Goal: Navigation & Orientation: Find specific page/section

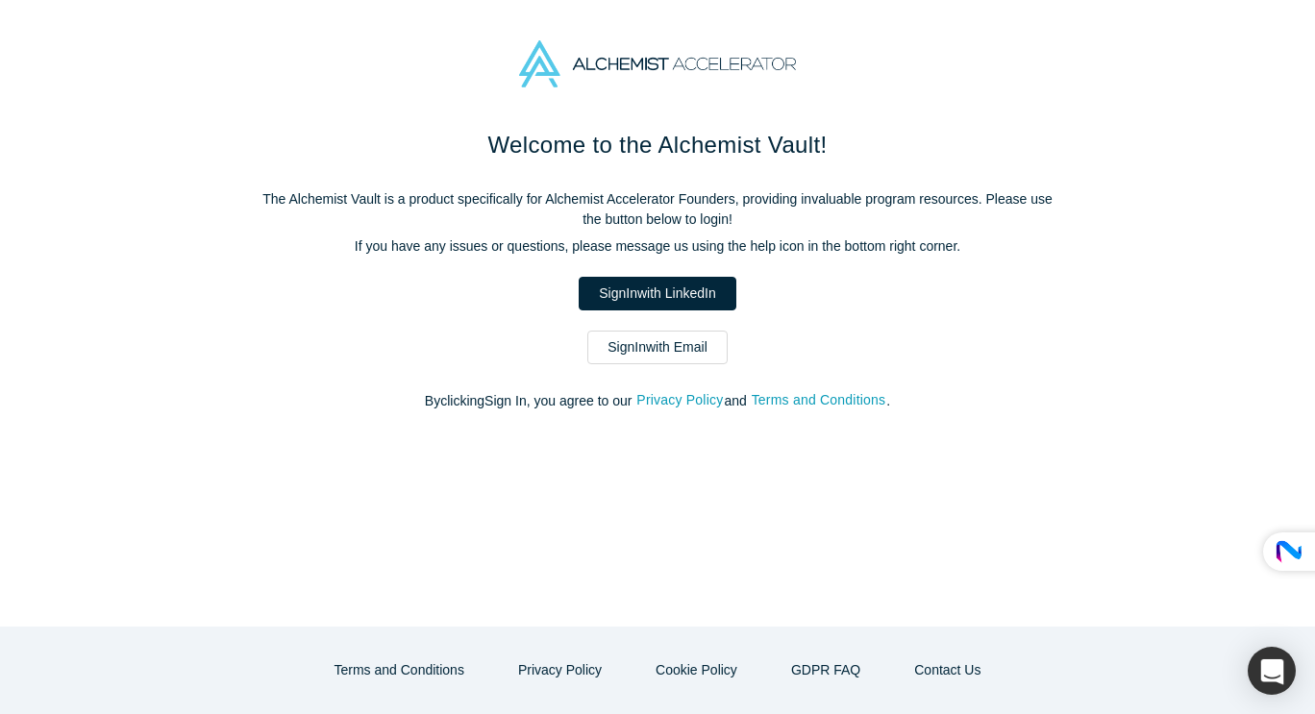
click at [665, 351] on link "Sign In with Email" at bounding box center [657, 348] width 140 height 34
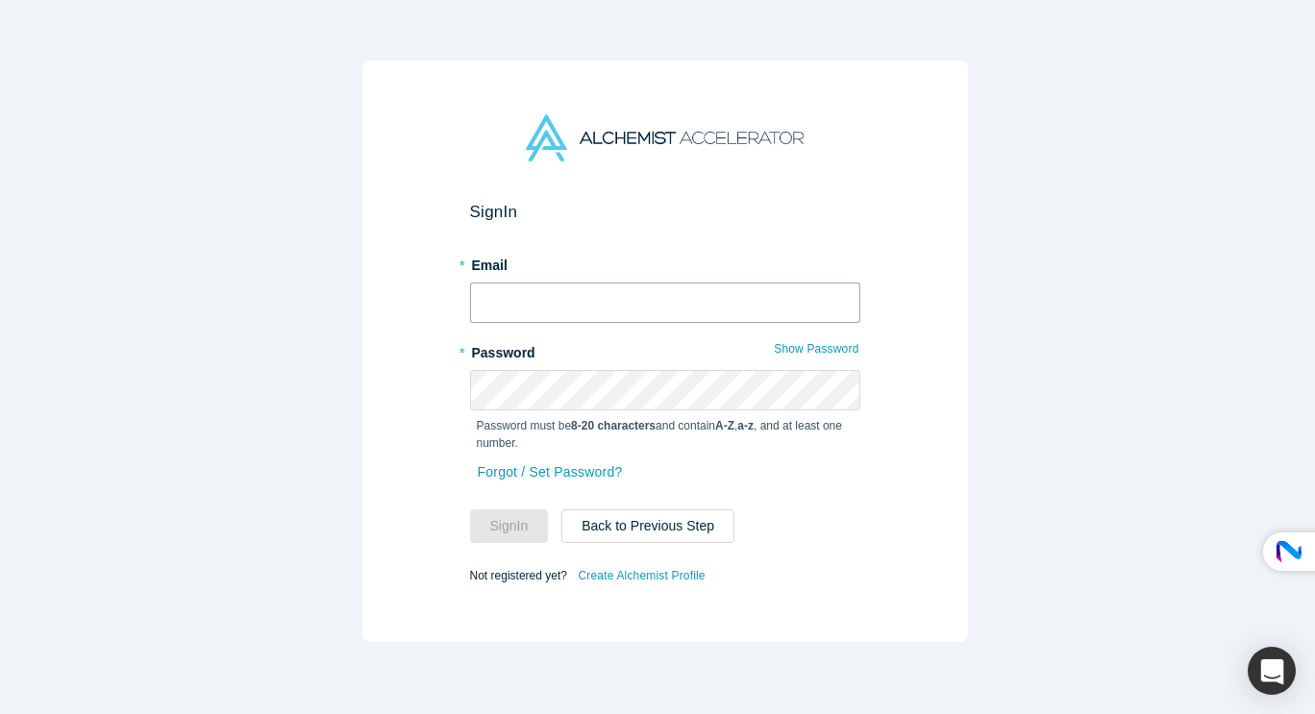
click at [699, 295] on input "text" at bounding box center [665, 303] width 390 height 40
type input "[EMAIL_ADDRESS][DOMAIN_NAME]"
click at [514, 520] on button "Sign In" at bounding box center [509, 526] width 79 height 34
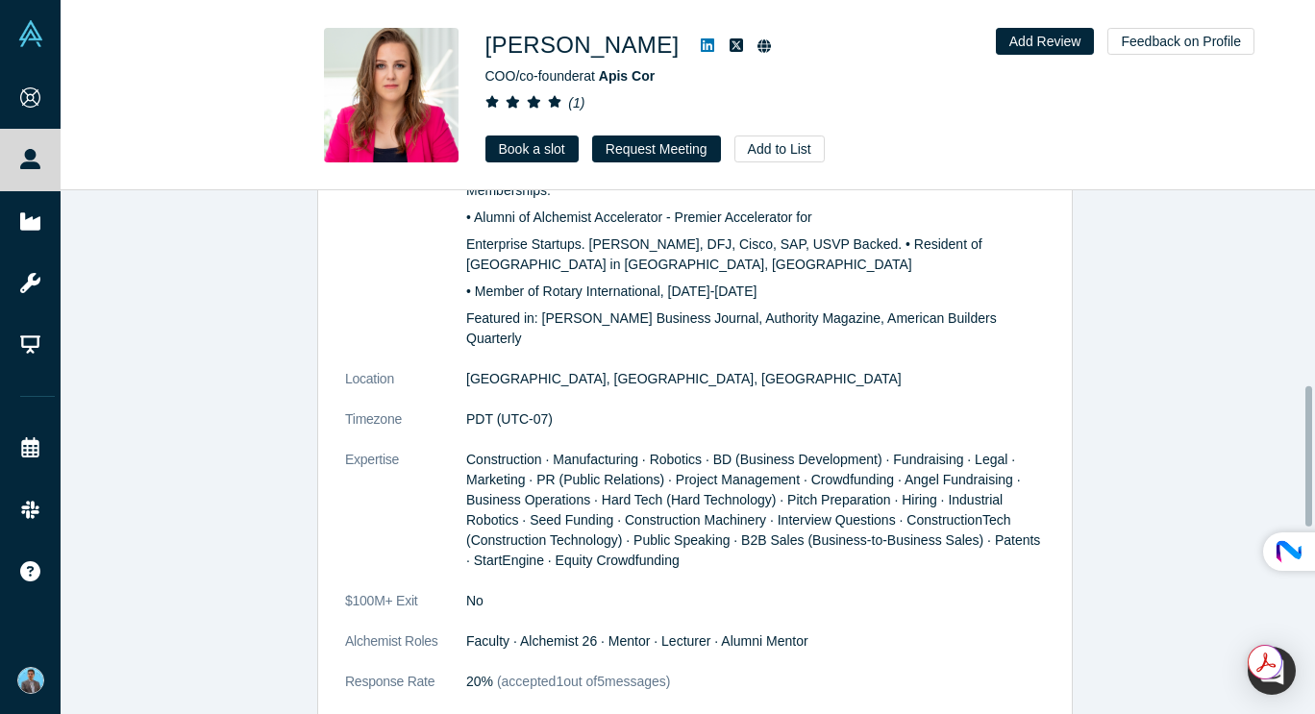
scroll to position [865, 0]
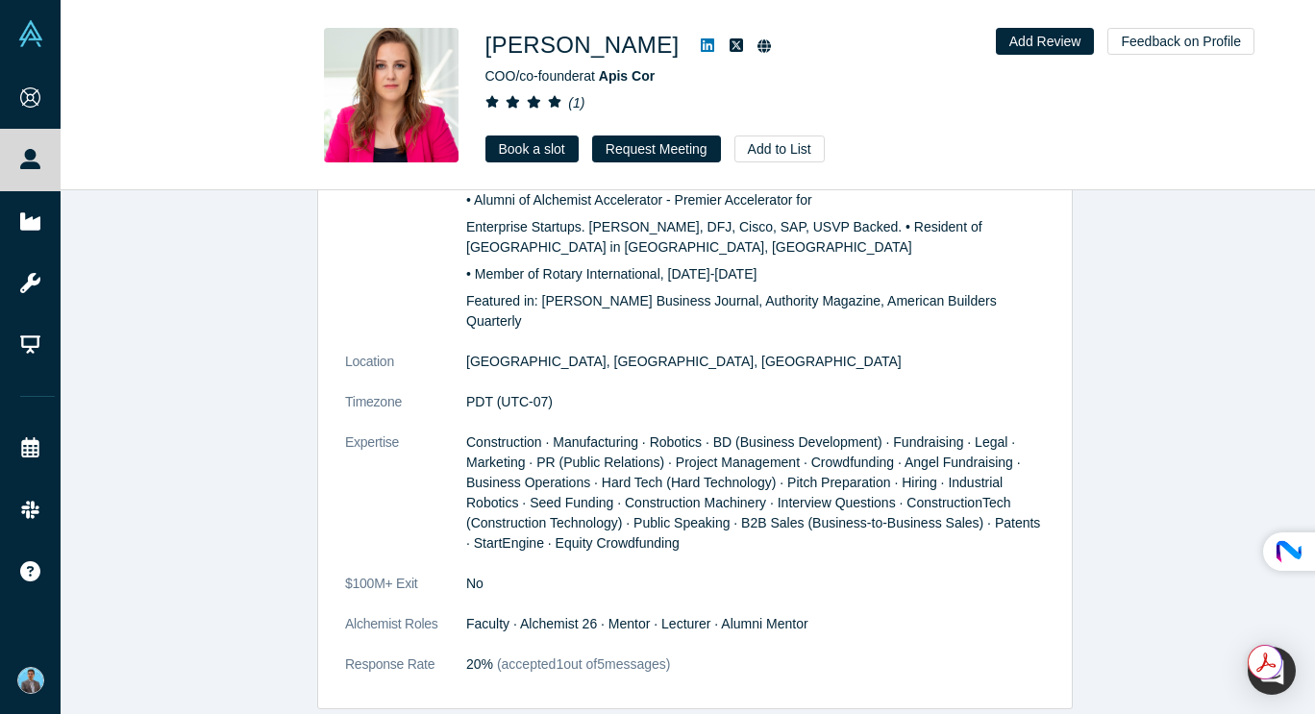
click at [700, 39] on icon at bounding box center [706, 44] width 13 height 13
